Goal: Task Accomplishment & Management: Use online tool/utility

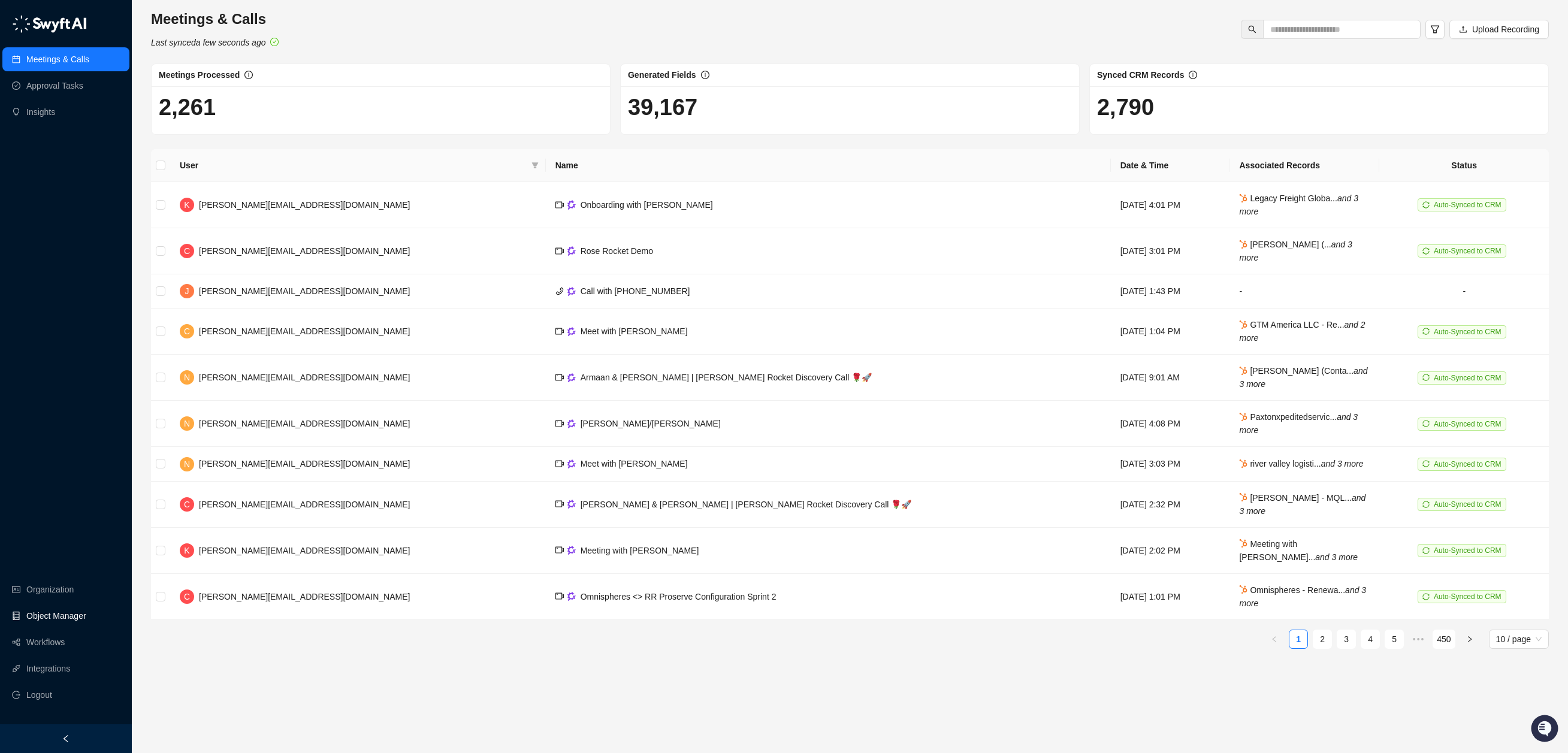
click at [55, 617] on link "Object Manager" at bounding box center [56, 616] width 60 height 24
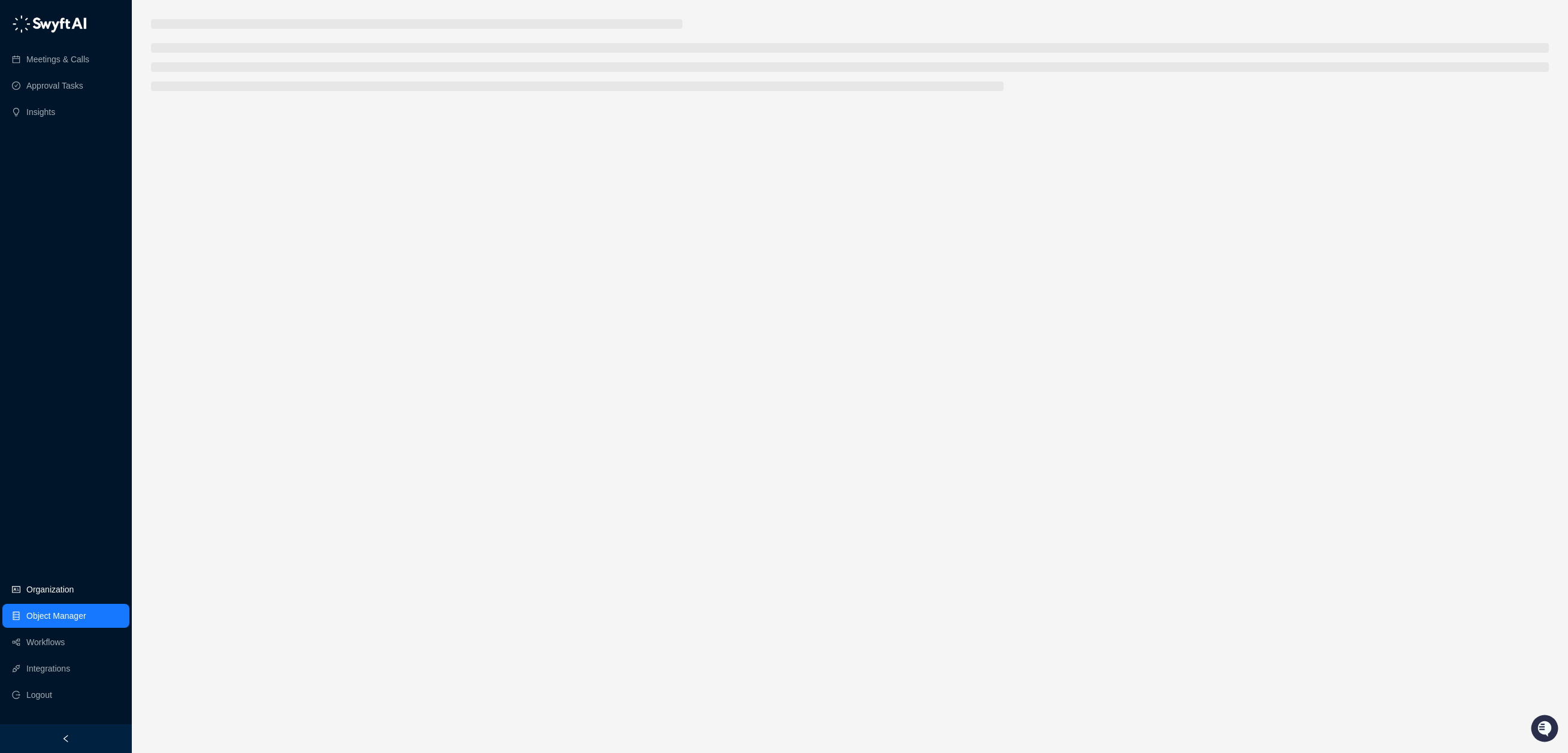
click at [57, 590] on link "Organization" at bounding box center [49, 589] width 48 height 24
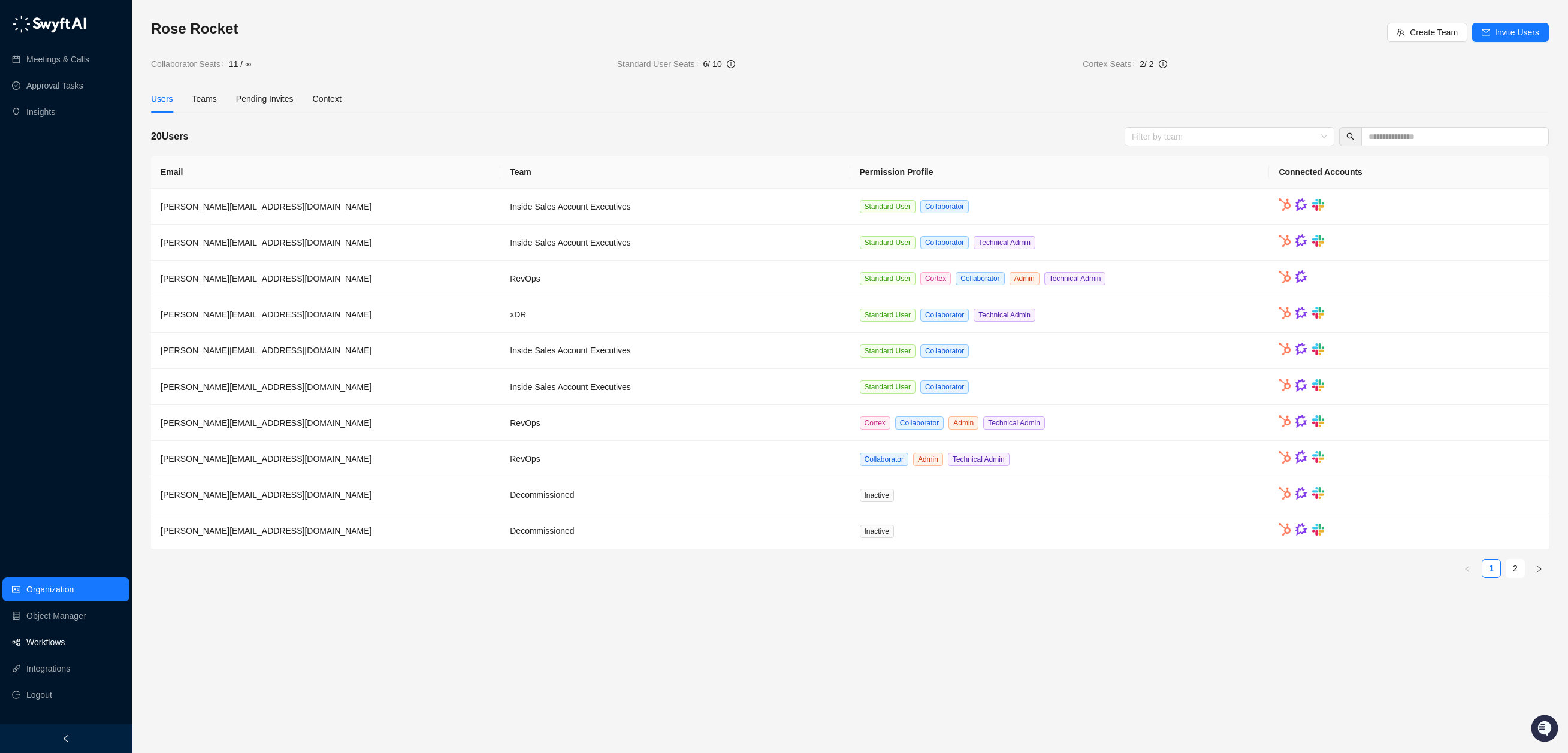
click at [53, 644] on link "Workflows" at bounding box center [45, 642] width 39 height 24
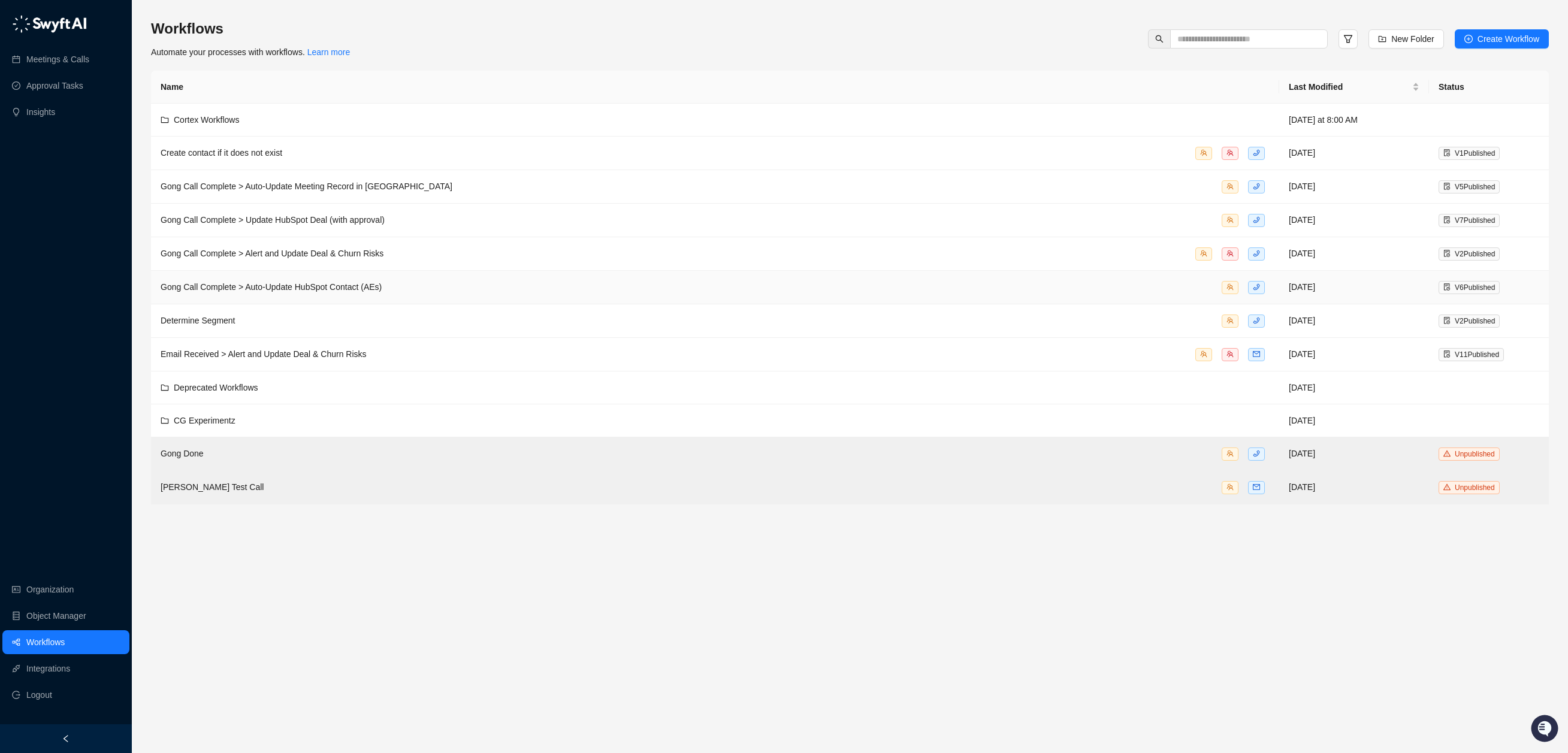
click at [414, 292] on div "Gong Call Complete > Auto-Update HubSpot Contact (AEs)" at bounding box center [714, 286] width 1108 height 13
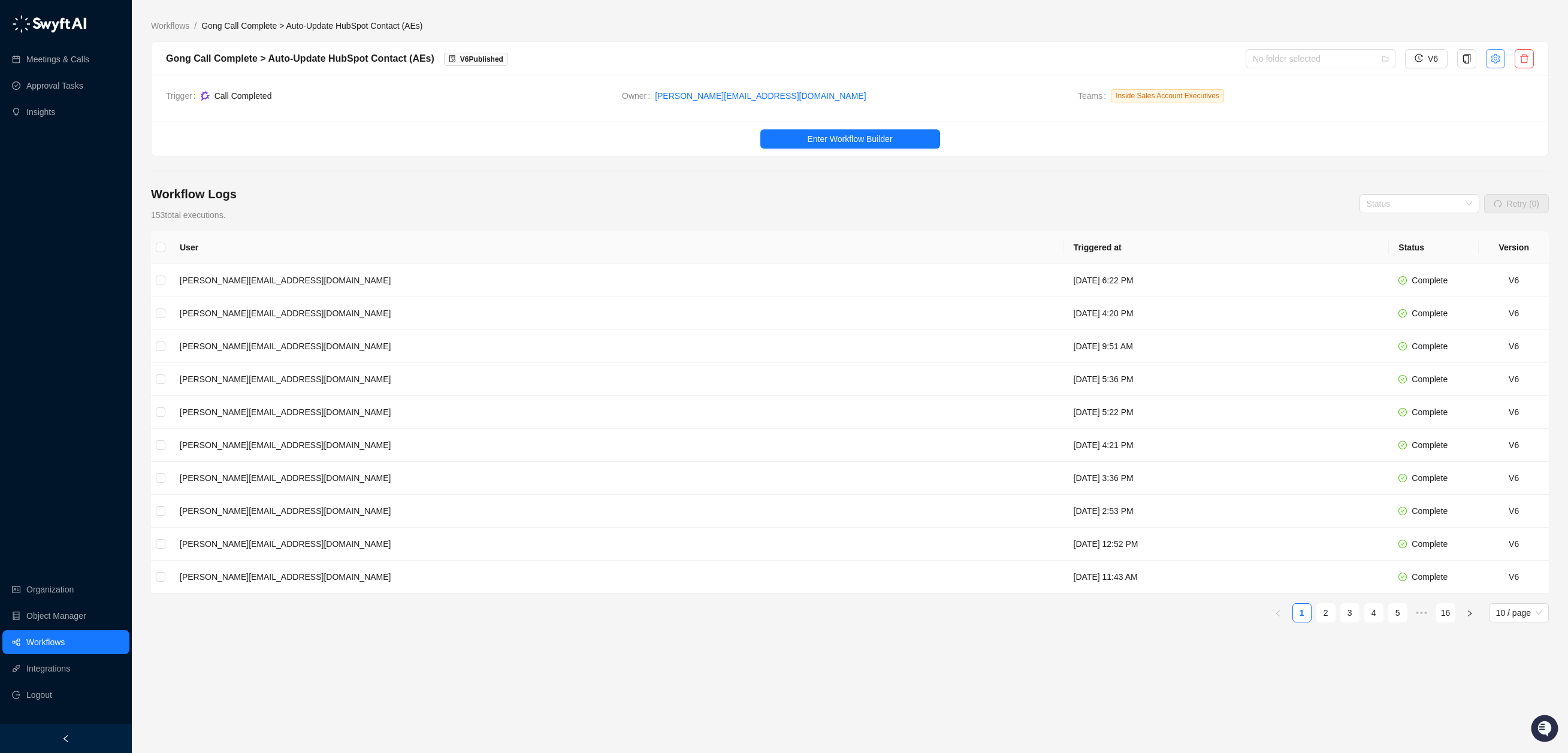
click at [1494, 58] on icon "setting" at bounding box center [1495, 58] width 10 height 10
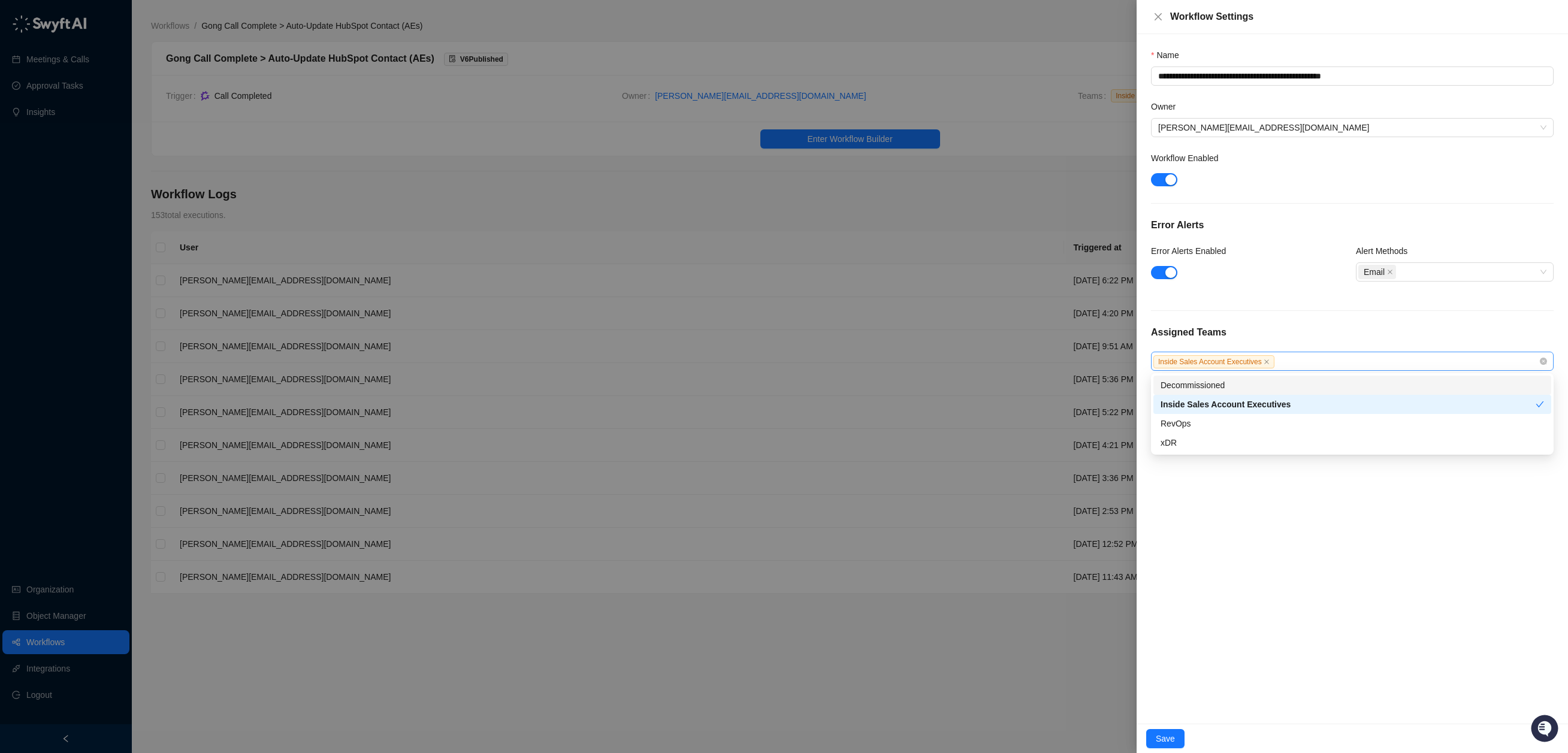
click at [1362, 358] on div "Inside Sales Account Executives" at bounding box center [1345, 361] width 385 height 13
click at [1218, 447] on div "xDR" at bounding box center [1352, 442] width 383 height 13
click at [1230, 626] on div "**********" at bounding box center [1352, 379] width 432 height 689
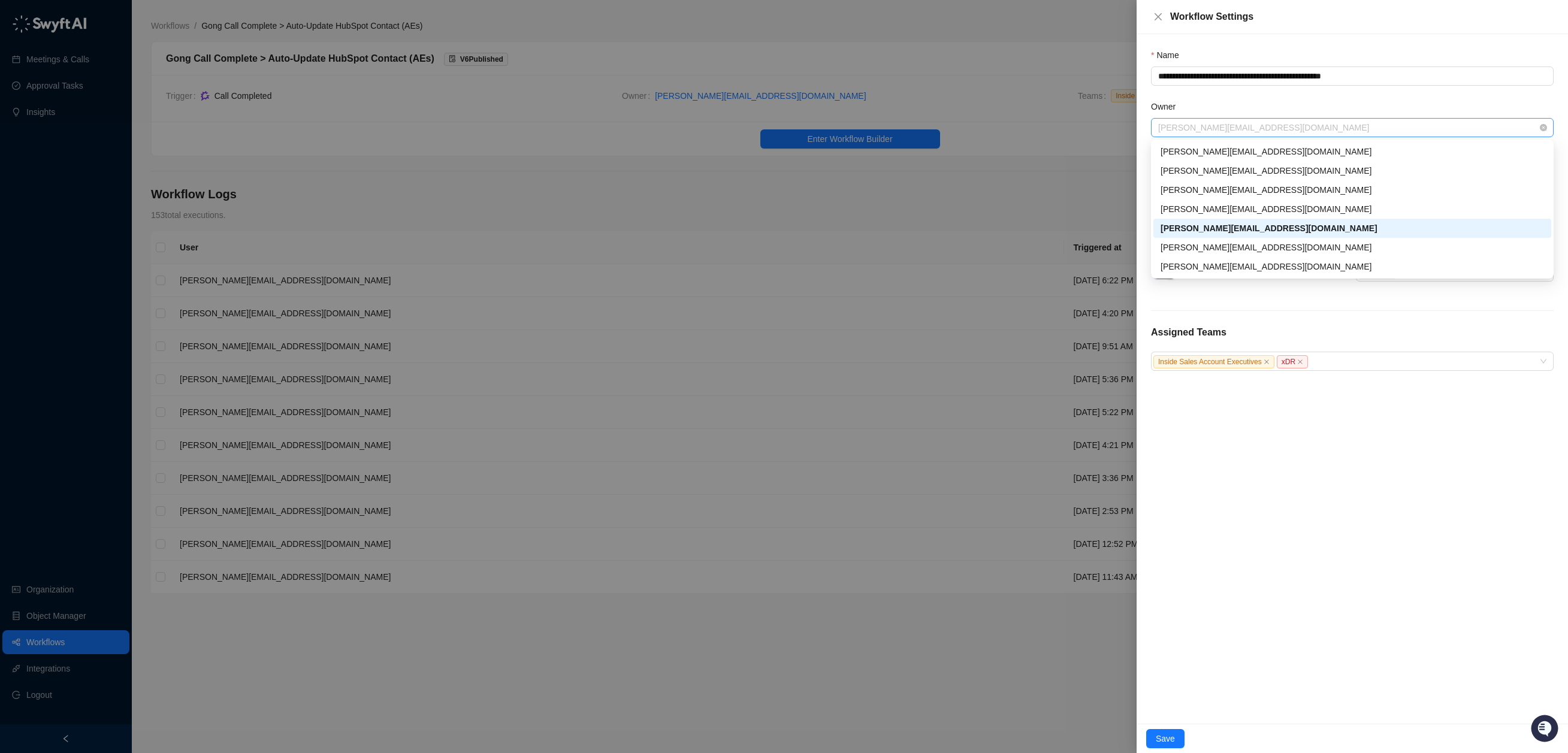
click at [1300, 131] on span "[PERSON_NAME][EMAIL_ADDRESS][DOMAIN_NAME]" at bounding box center [1352, 127] width 389 height 18
click at [1387, 565] on div "**********" at bounding box center [1352, 379] width 432 height 689
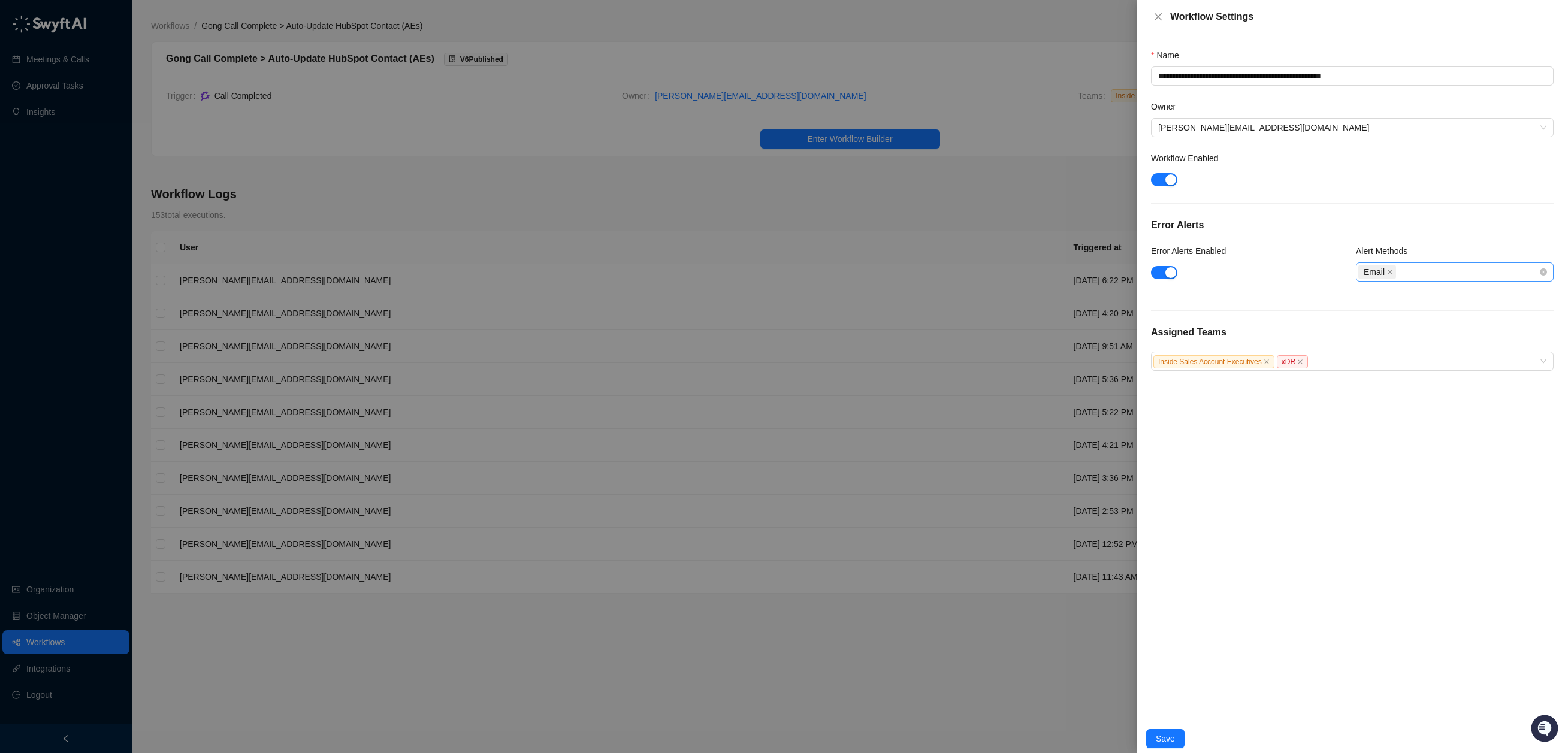
click at [1457, 267] on div "Email" at bounding box center [1448, 272] width 180 height 17
drag, startPoint x: 1420, startPoint y: 538, endPoint x: 1419, endPoint y: 530, distance: 8.1
click at [1419, 538] on div "**********" at bounding box center [1352, 379] width 432 height 689
click at [1171, 740] on span "Save" at bounding box center [1165, 739] width 19 height 13
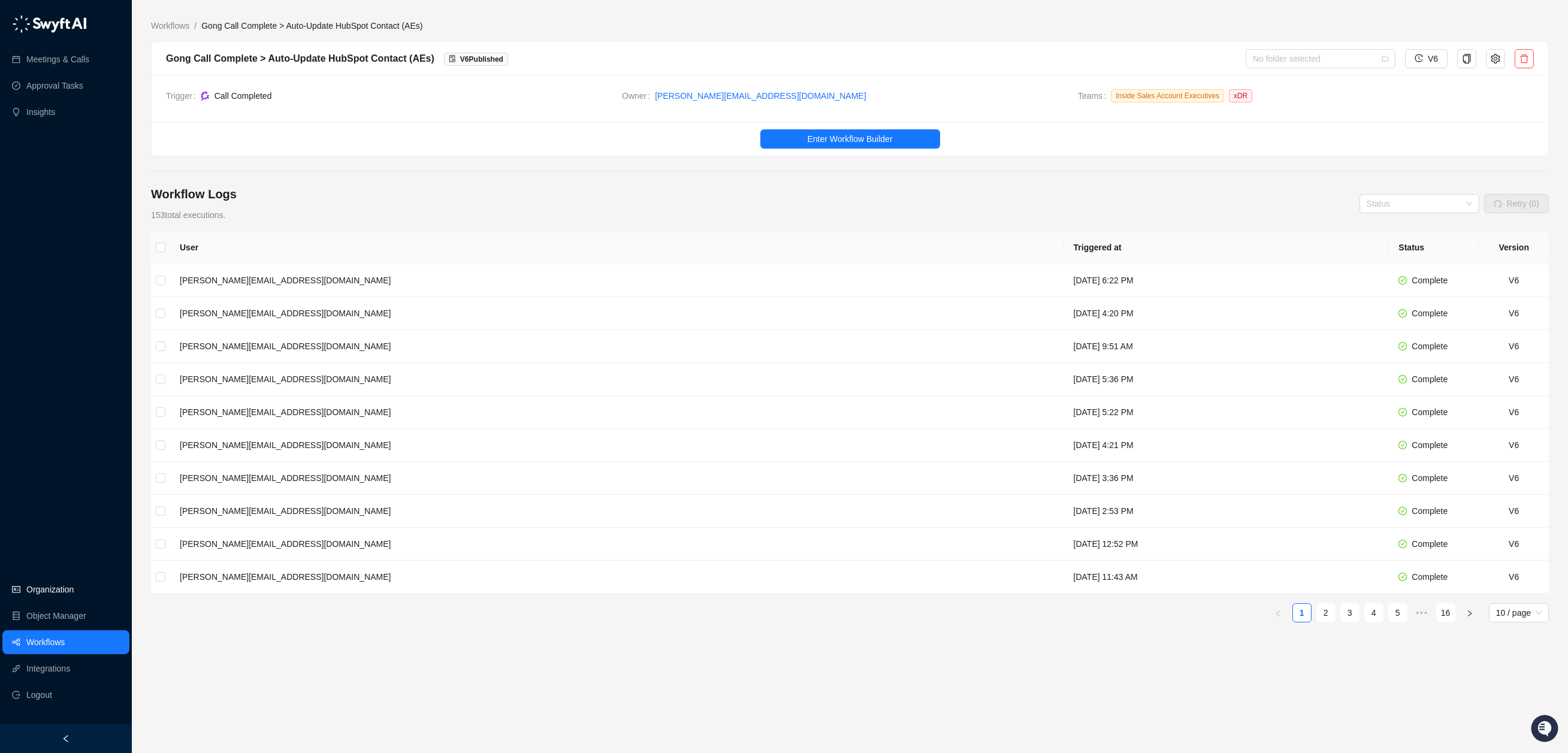
click at [43, 590] on link "Organization" at bounding box center [49, 589] width 48 height 24
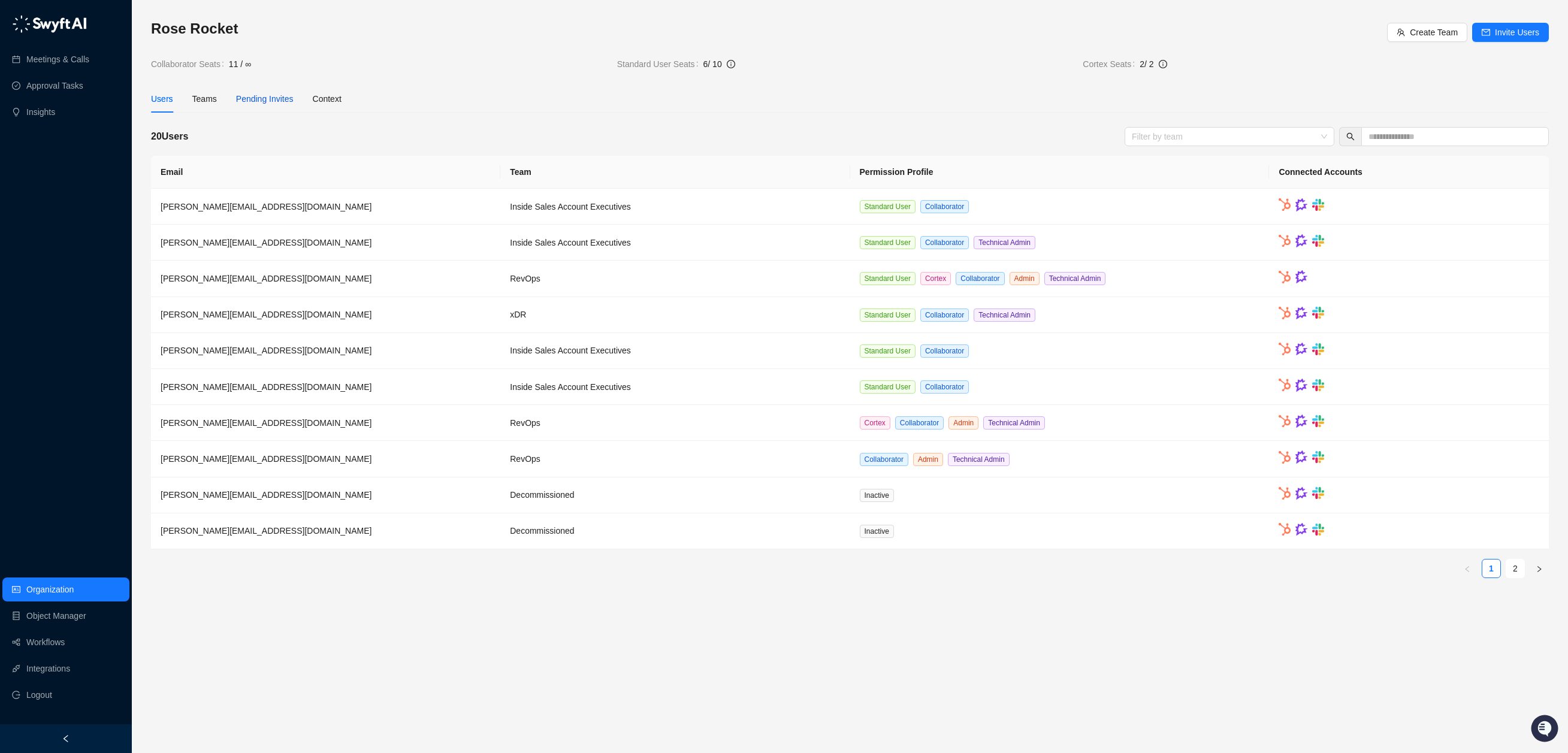
click at [258, 99] on span "Pending Invites" at bounding box center [265, 99] width 57 height 10
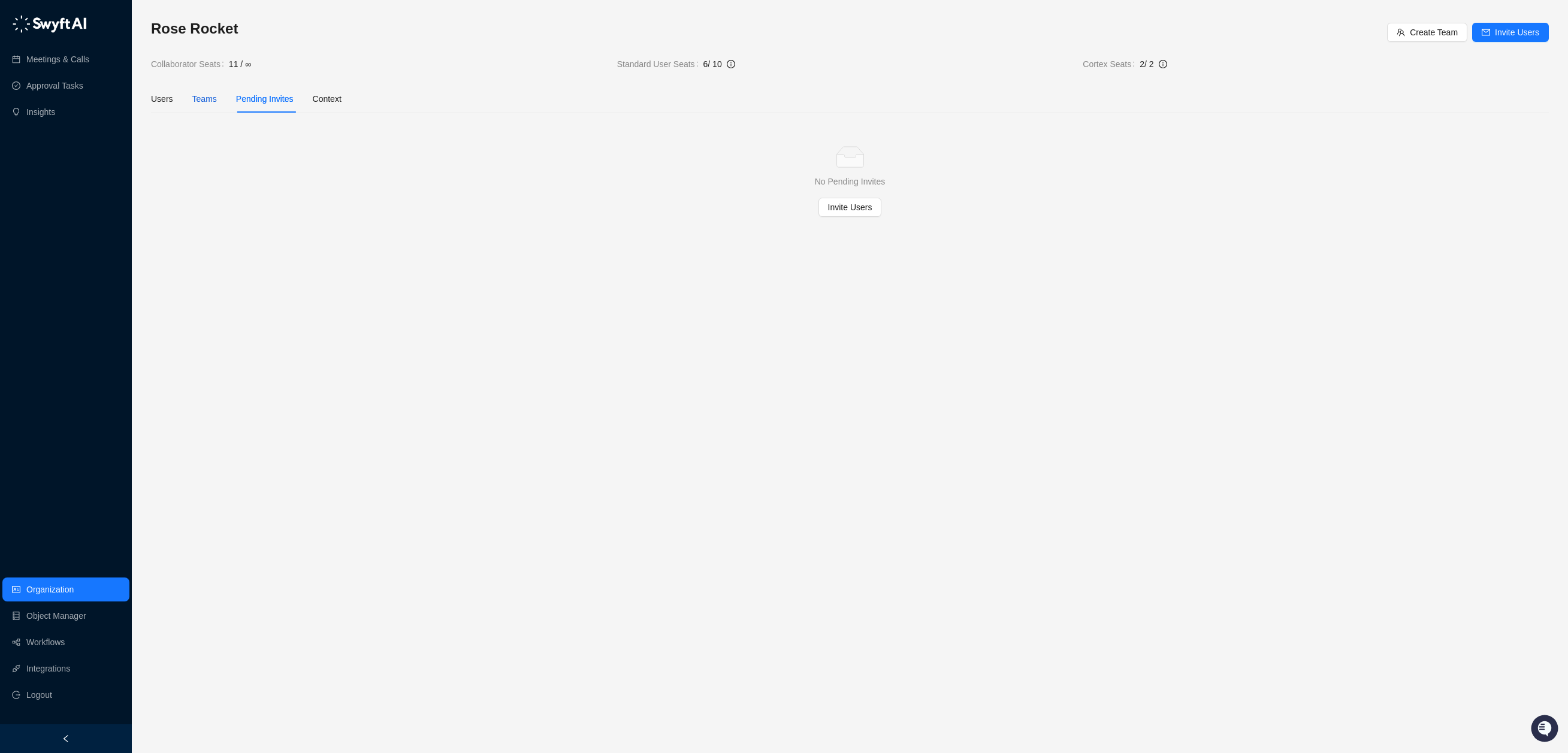
click at [201, 96] on div "Teams" at bounding box center [204, 99] width 24 height 13
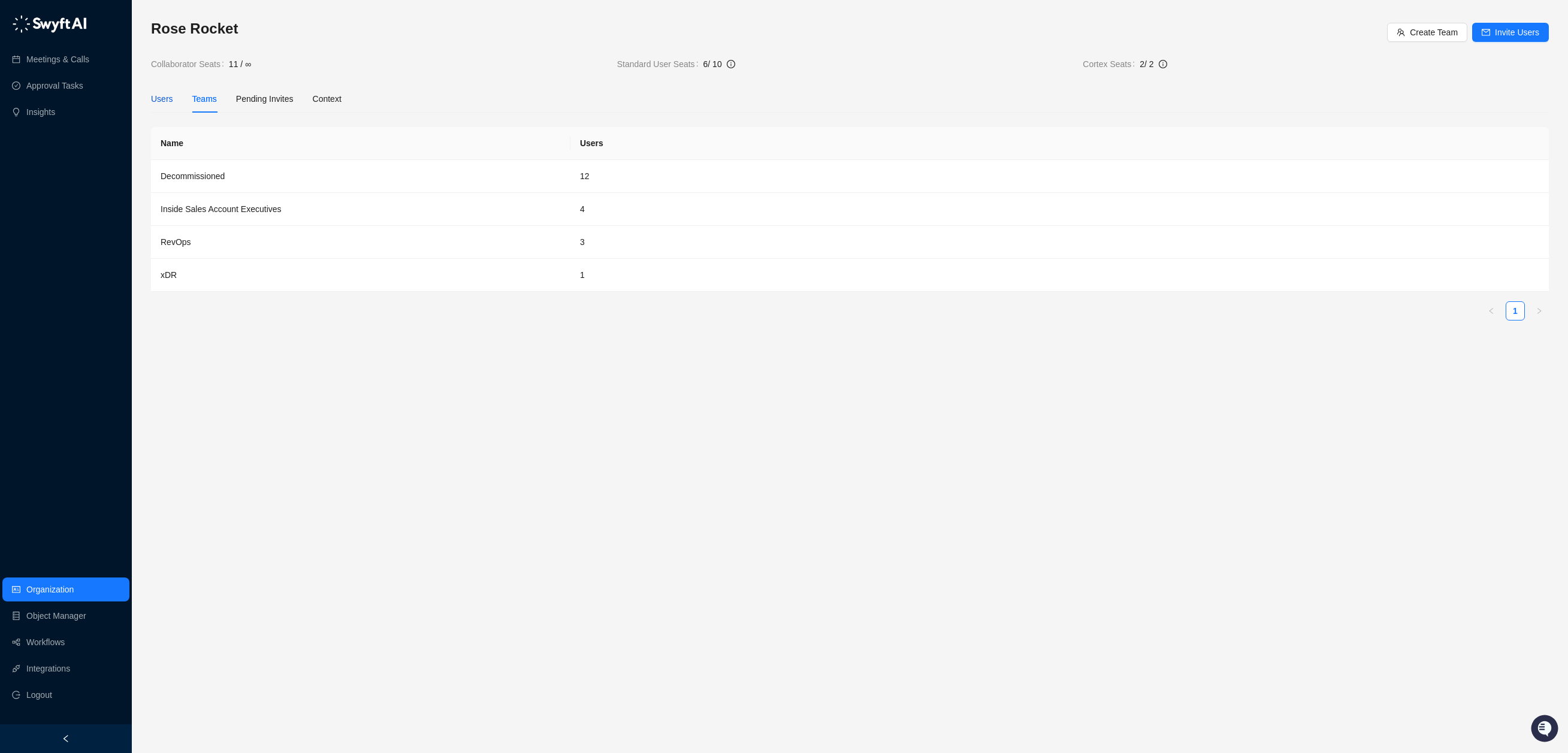
click at [162, 103] on div "Users" at bounding box center [162, 99] width 22 height 13
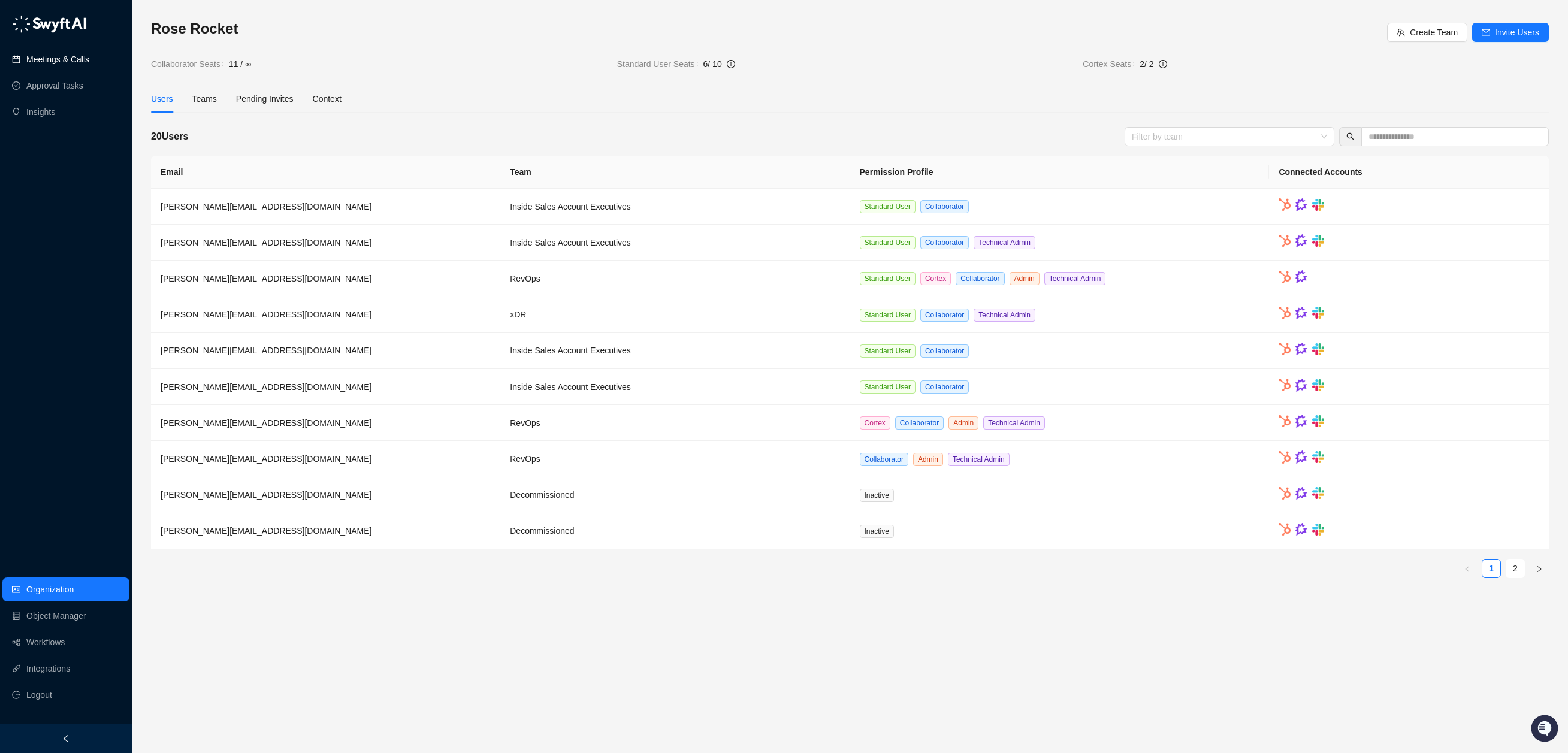
click at [66, 63] on link "Meetings & Calls" at bounding box center [57, 59] width 63 height 24
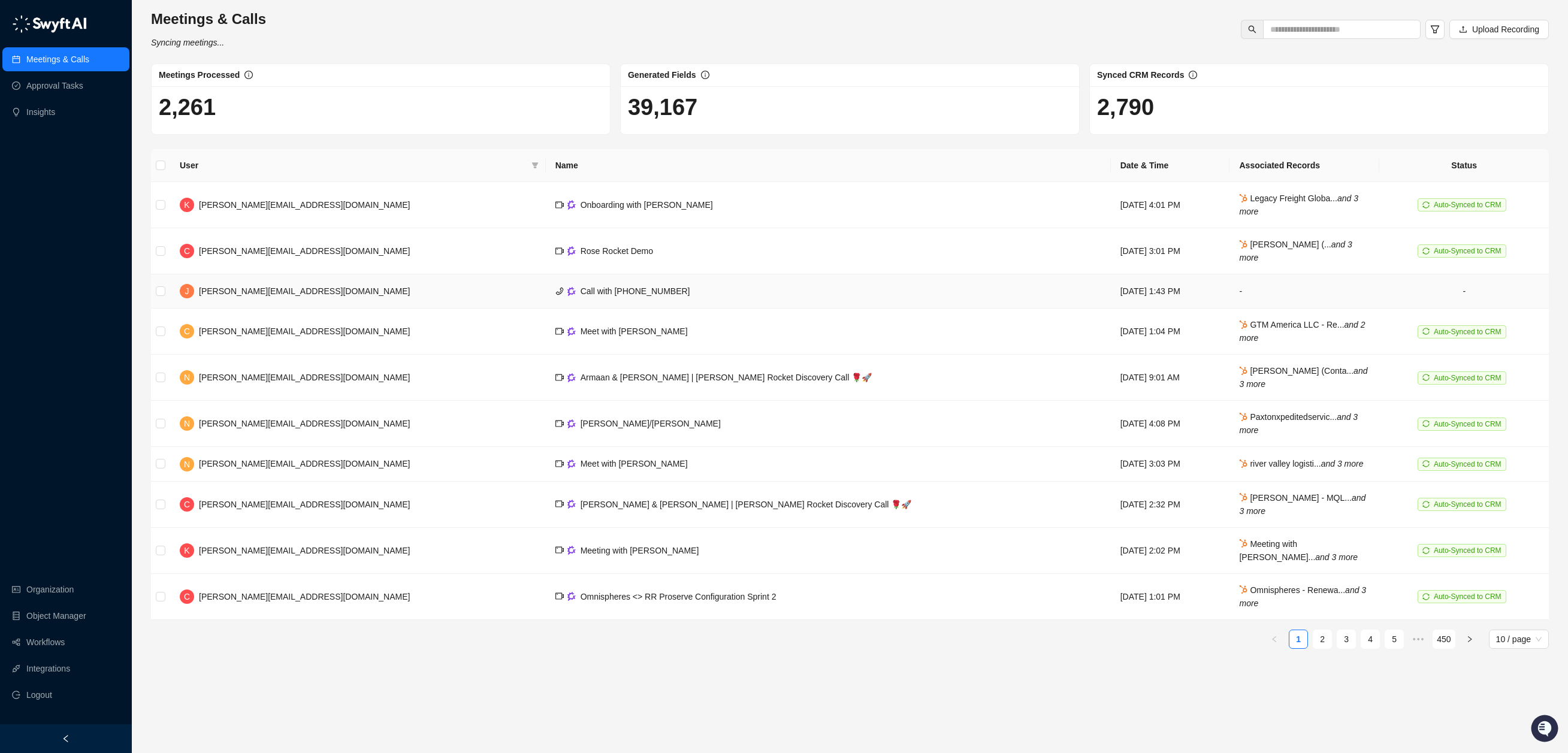
click at [677, 295] on td "Call with [PHONE_NUMBER]" at bounding box center [828, 292] width 565 height 34
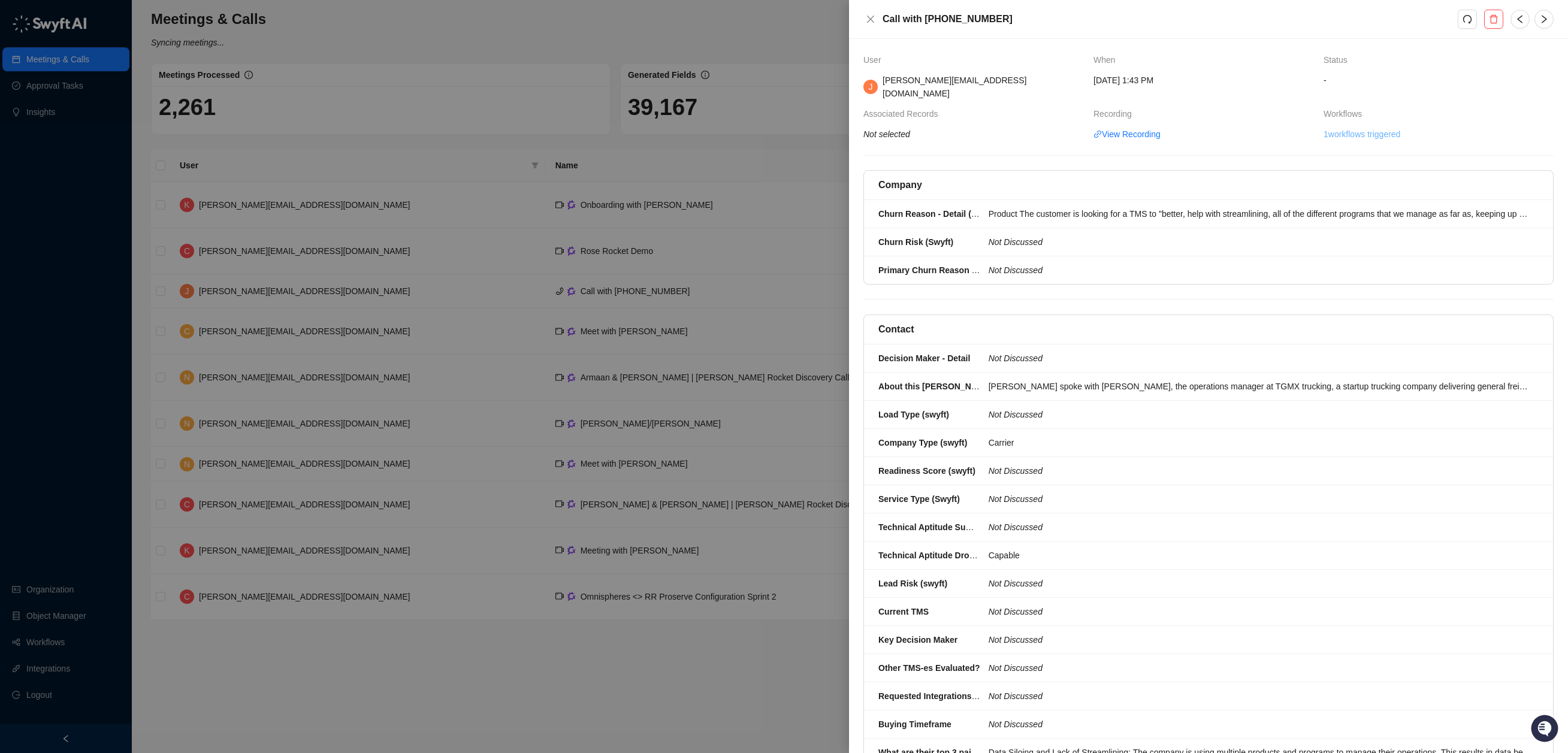
click at [1380, 127] on link "1 workflows triggered" at bounding box center [1361, 134] width 76 height 13
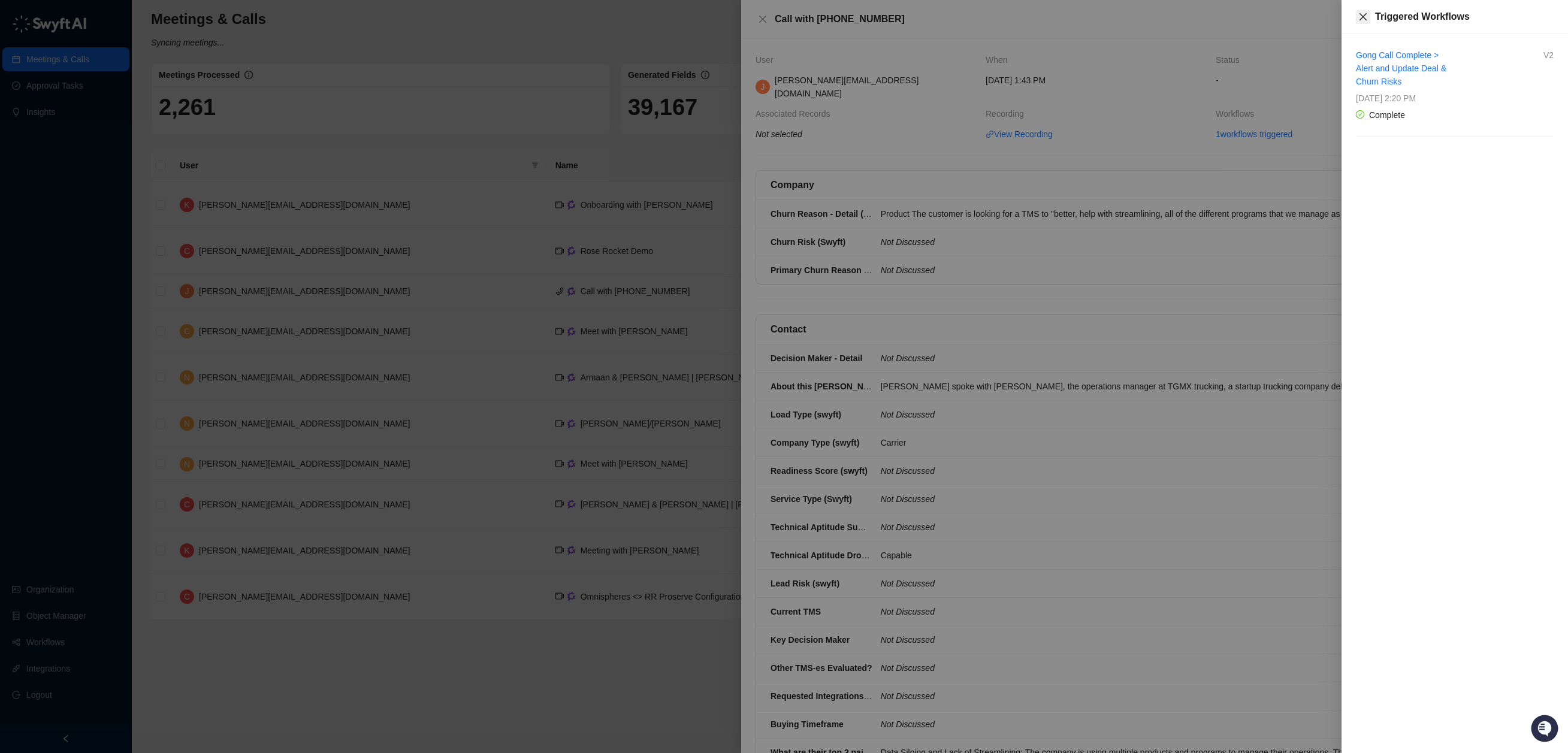
click at [1360, 20] on icon "close" at bounding box center [1363, 17] width 7 height 7
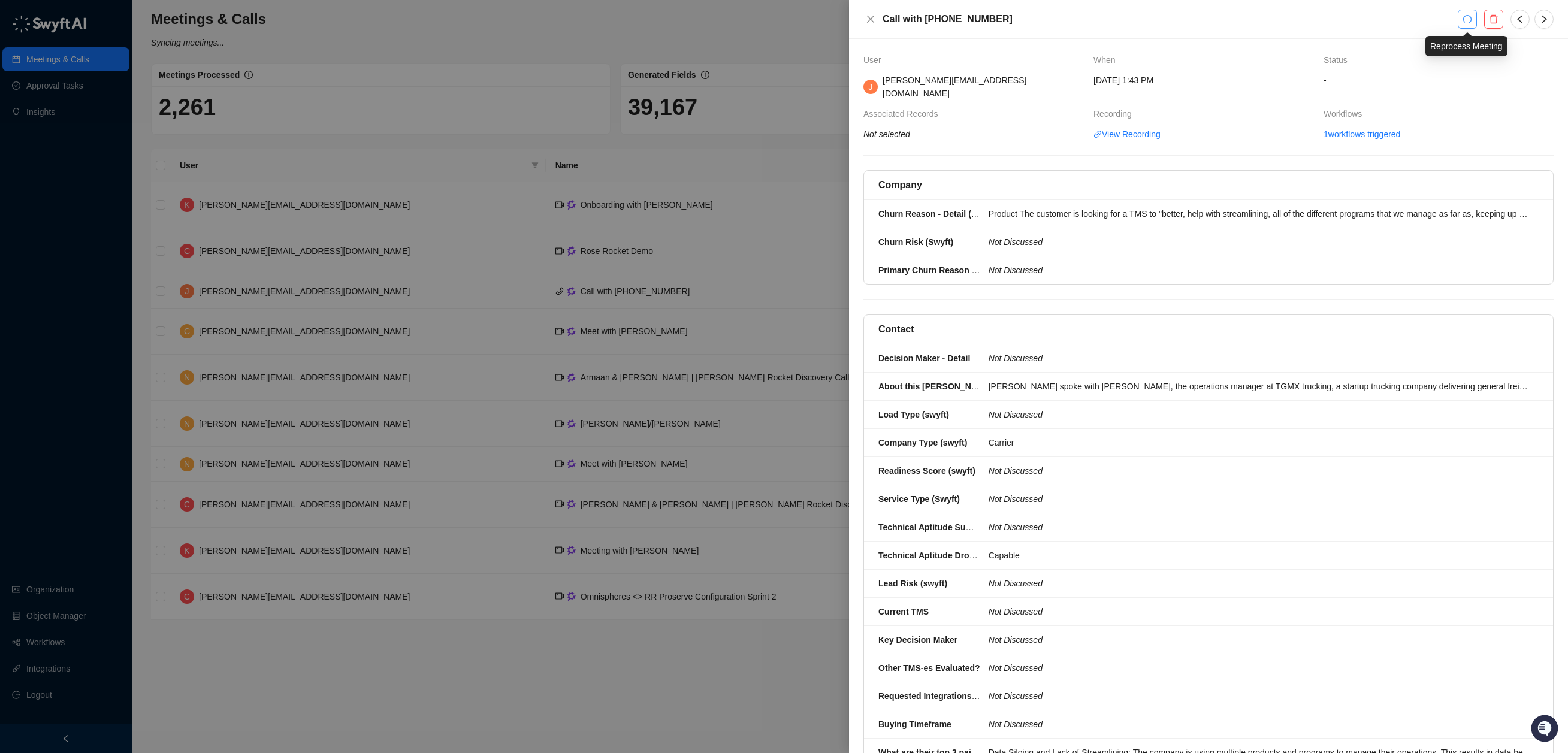
click at [1464, 22] on icon "redo" at bounding box center [1467, 19] width 10 height 10
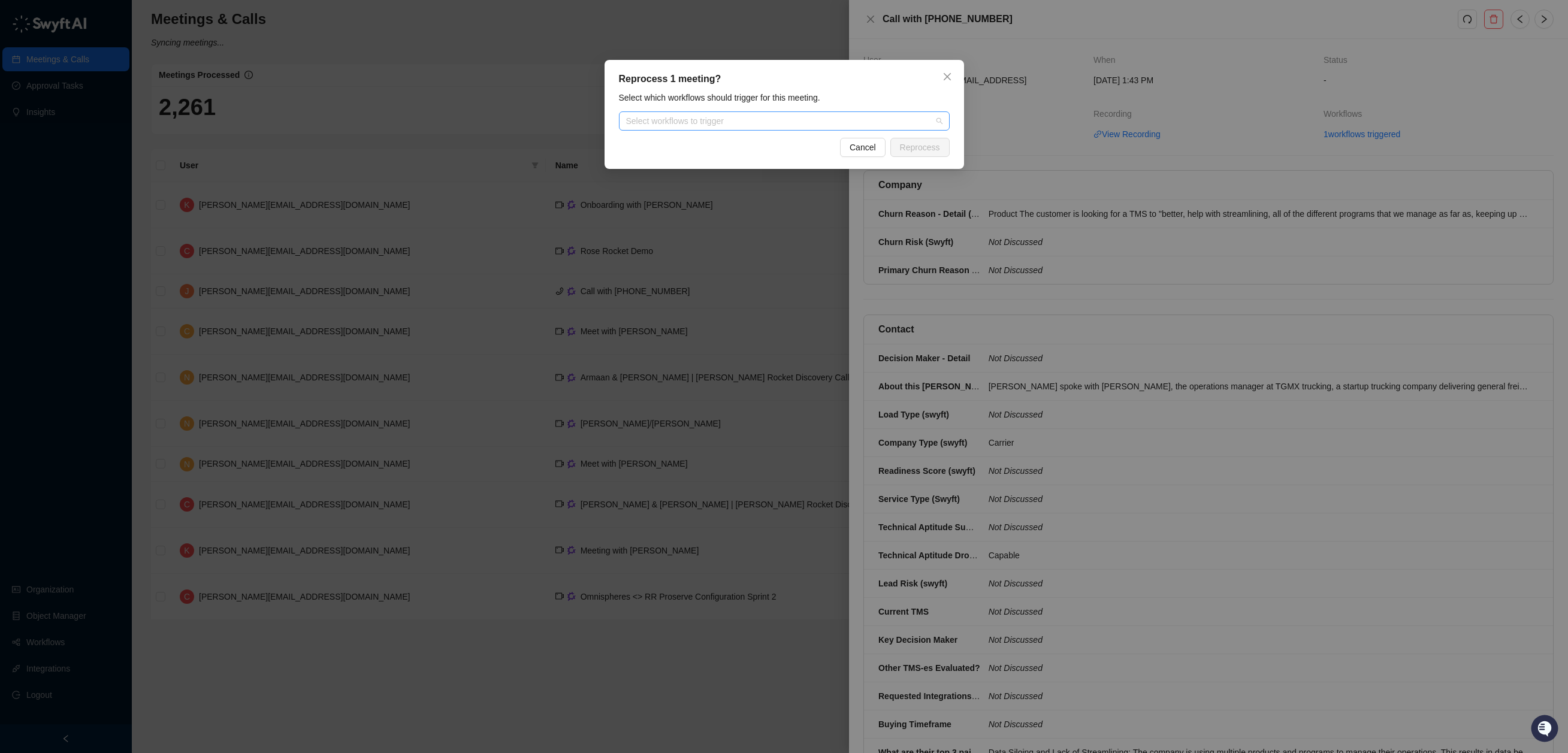
click at [743, 121] on div at bounding box center [777, 121] width 313 height 9
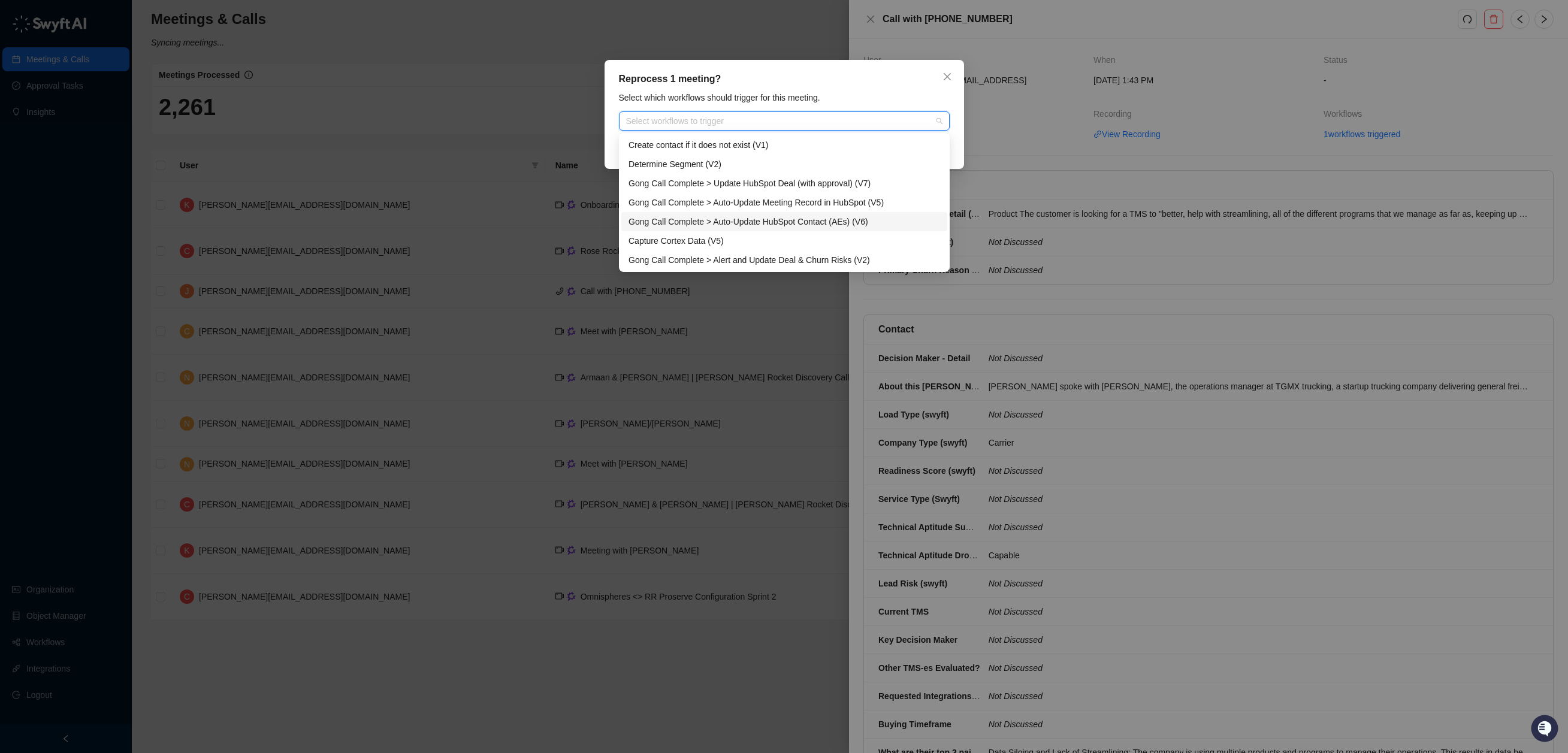
click at [810, 218] on div "Gong Call Complete > Auto-Update HubSpot Contact (AEs) (V6)" at bounding box center [784, 222] width 311 height 13
click at [898, 80] on div "Reprocess 1 meeting?" at bounding box center [784, 79] width 330 height 14
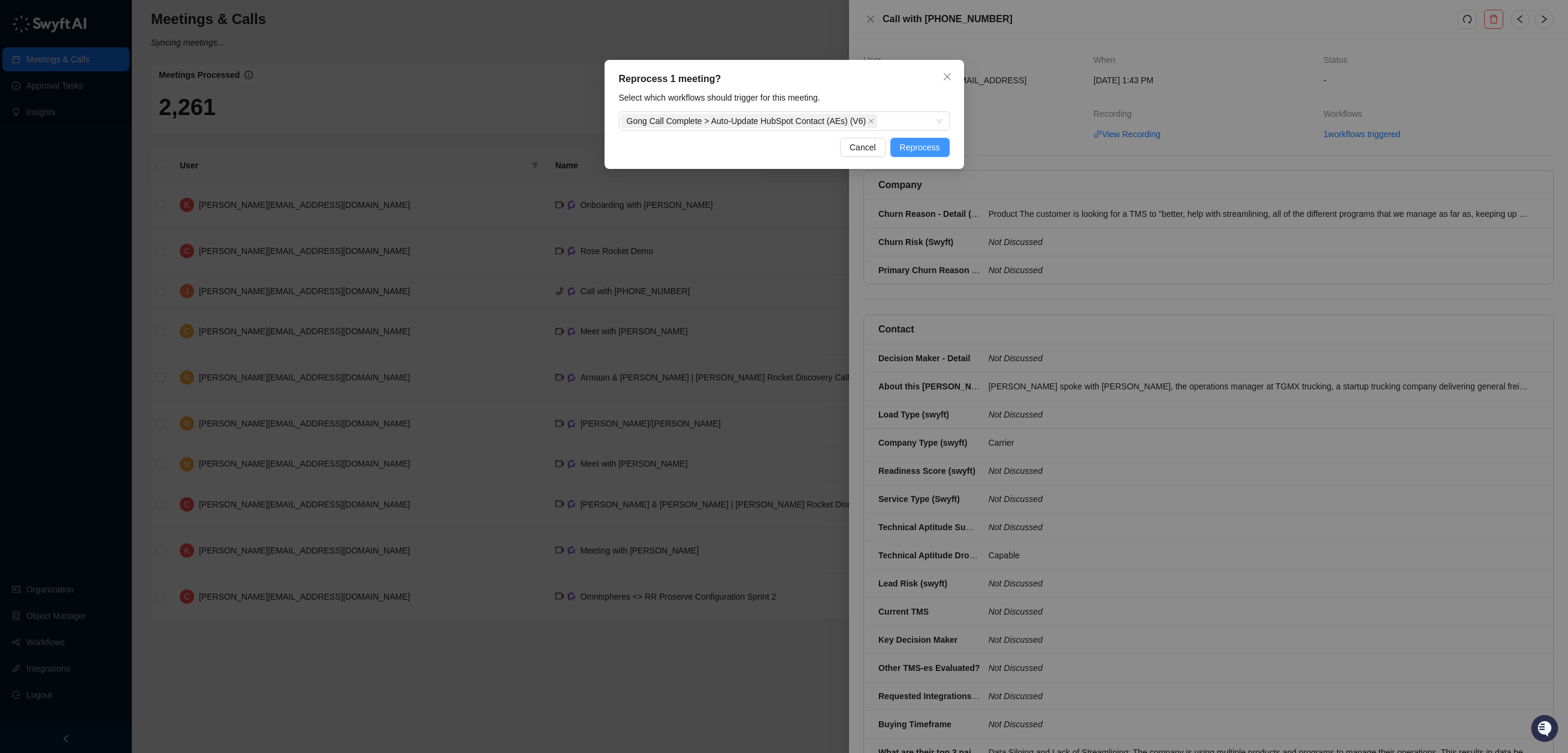
click at [915, 151] on span "Reprocess" at bounding box center [920, 147] width 40 height 13
